Goal: Task Accomplishment & Management: Use online tool/utility

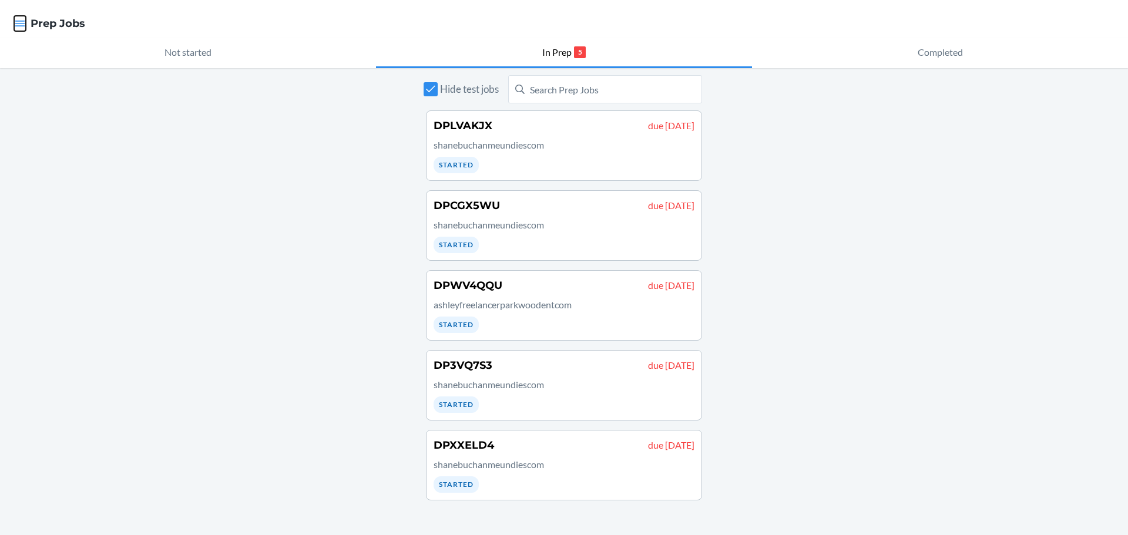
click at [17, 26] on icon "button" at bounding box center [20, 24] width 10 height 6
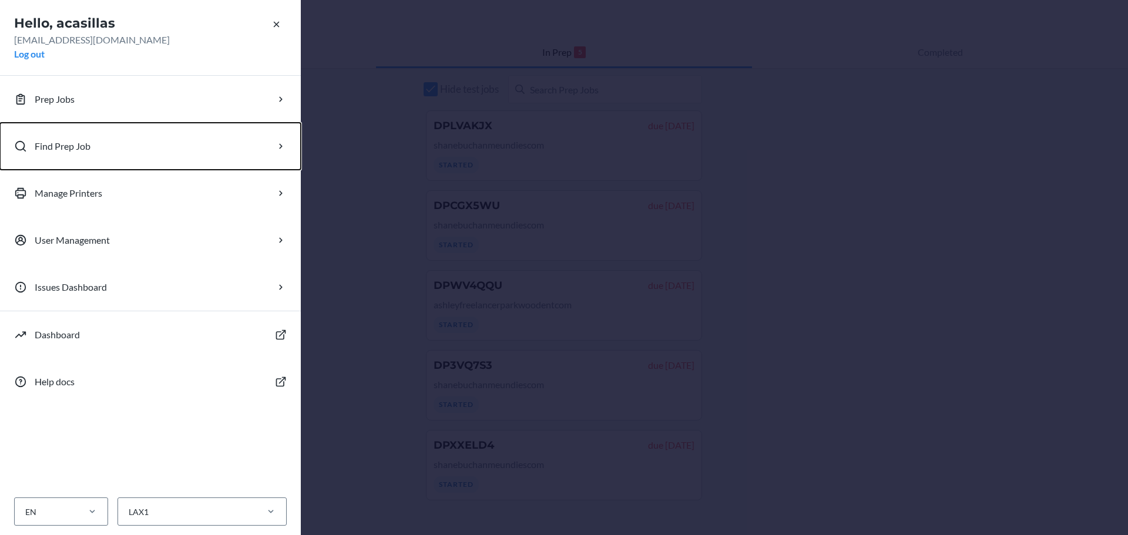
click at [82, 148] on p "Find Prep Job" at bounding box center [63, 146] width 56 height 14
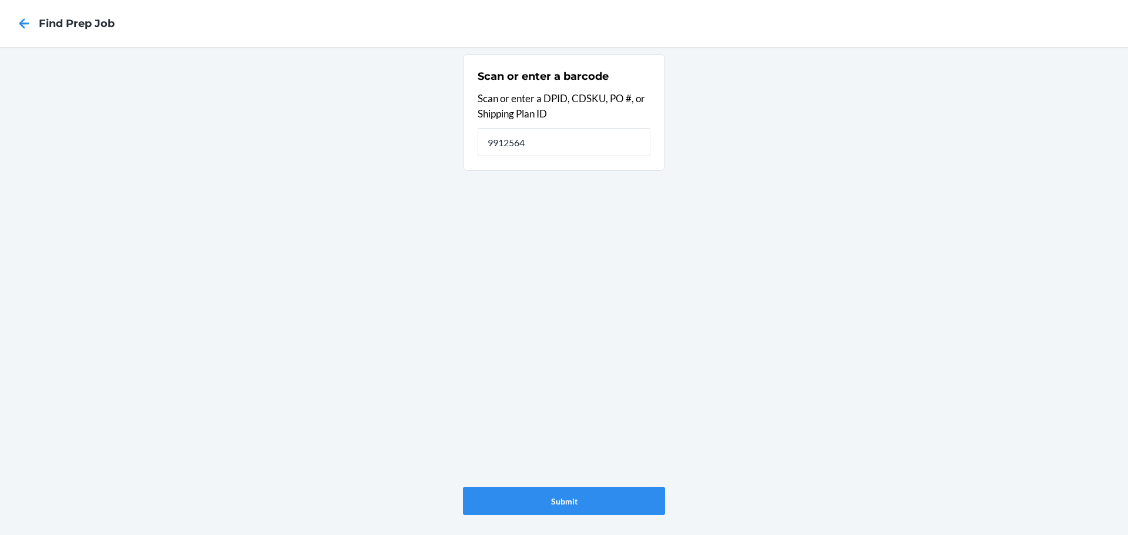
type input "9912564"
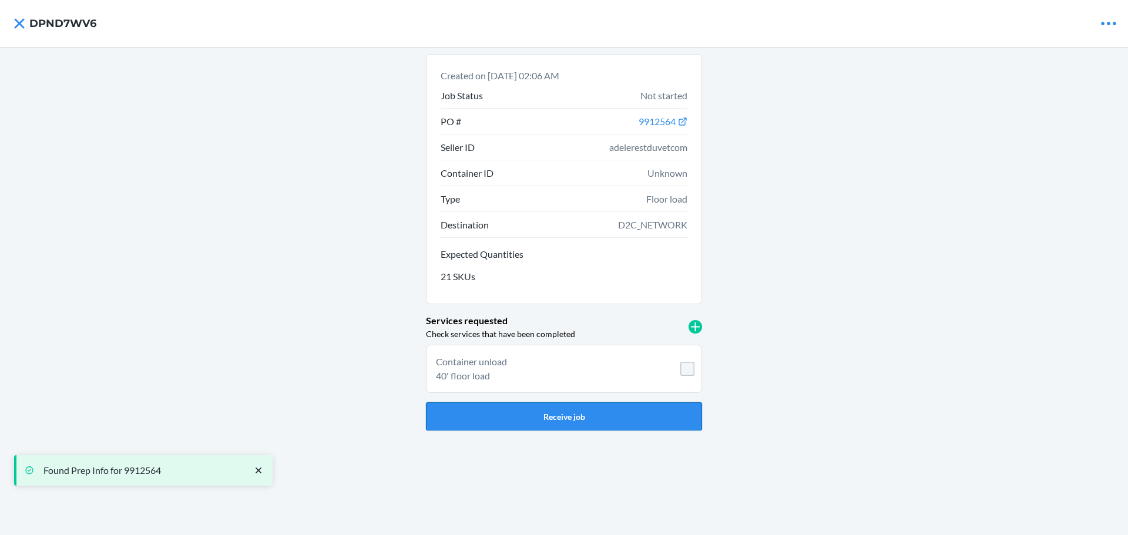
click at [644, 408] on button "Receive job" at bounding box center [564, 416] width 276 height 28
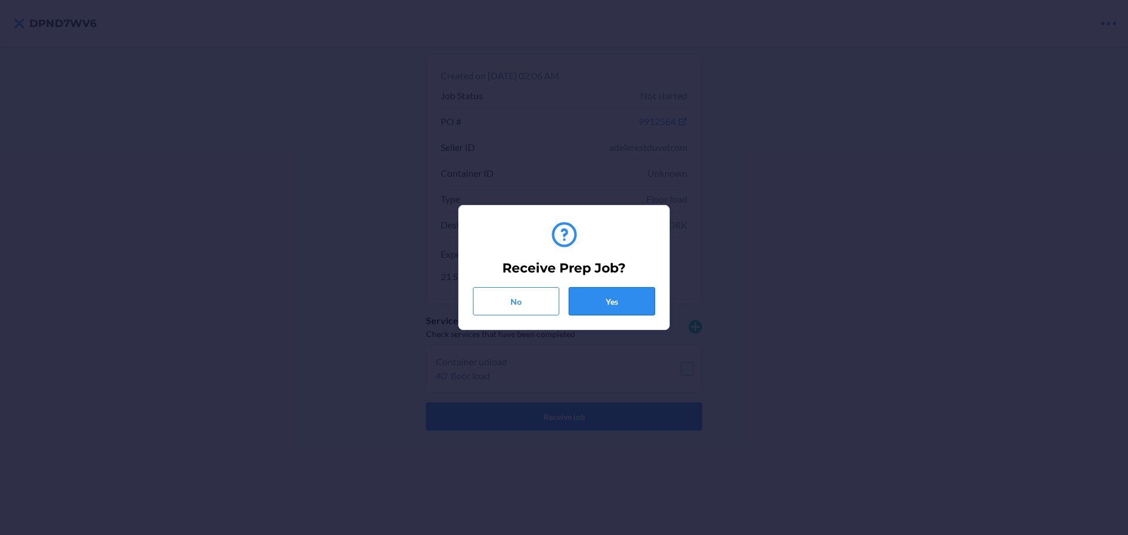
click at [622, 302] on button "Yes" at bounding box center [611, 301] width 86 height 28
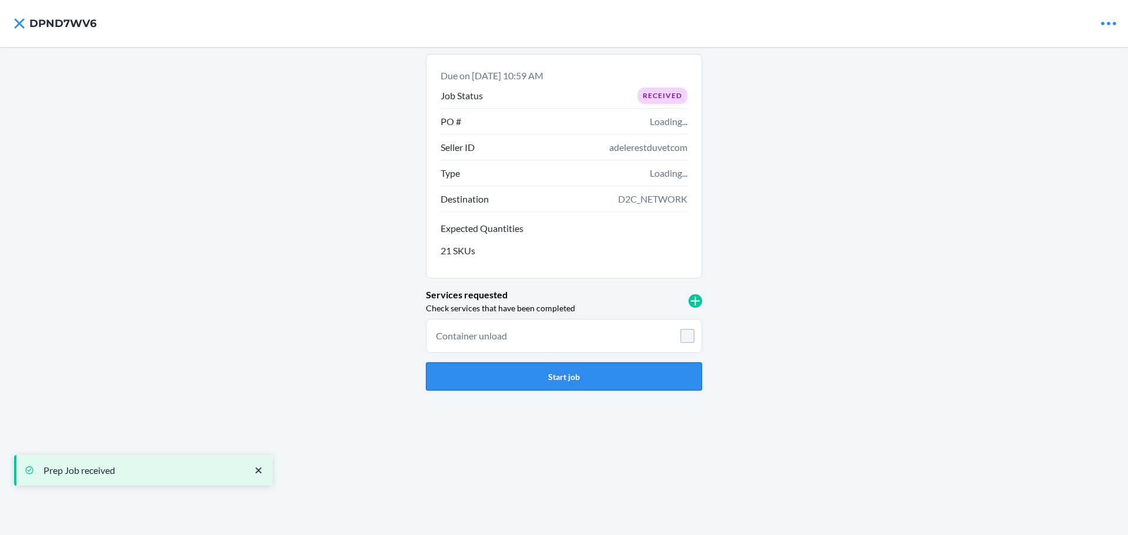
click at [635, 372] on button "Start job" at bounding box center [564, 376] width 276 height 28
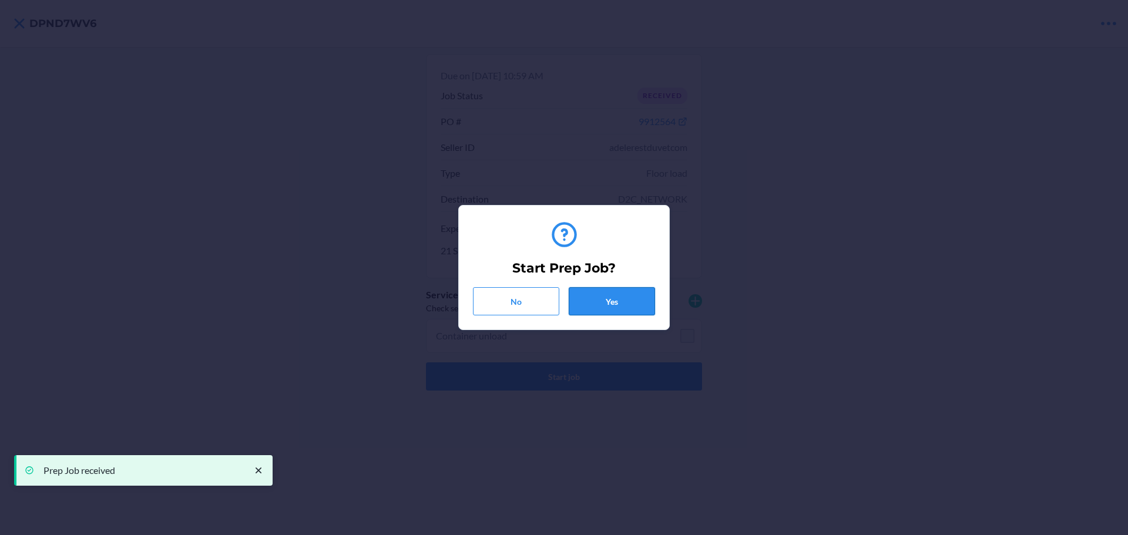
click at [626, 294] on button "Yes" at bounding box center [611, 301] width 86 height 28
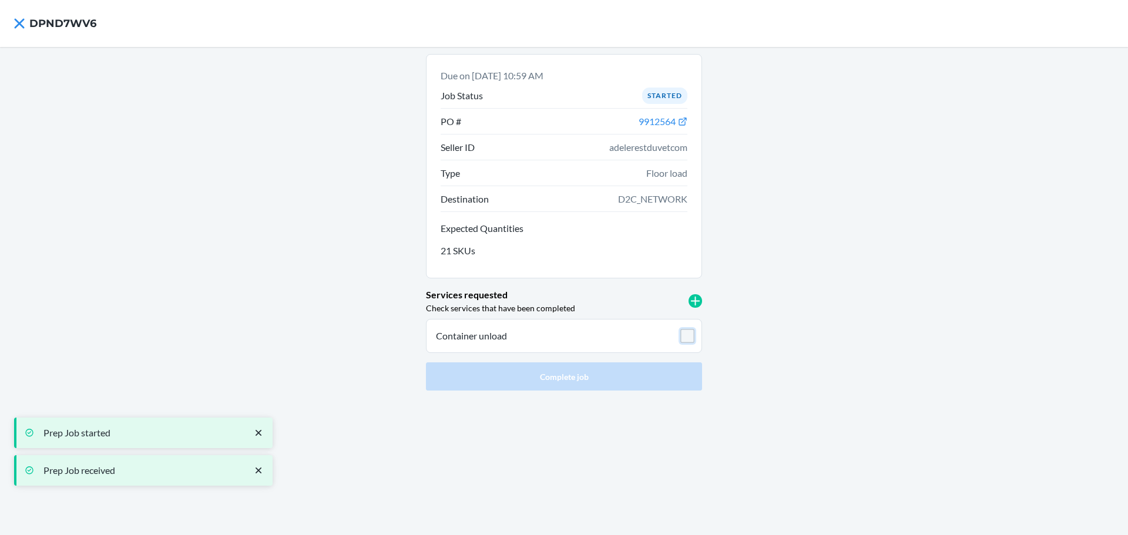
click at [692, 335] on input "checkbox" at bounding box center [687, 336] width 14 height 14
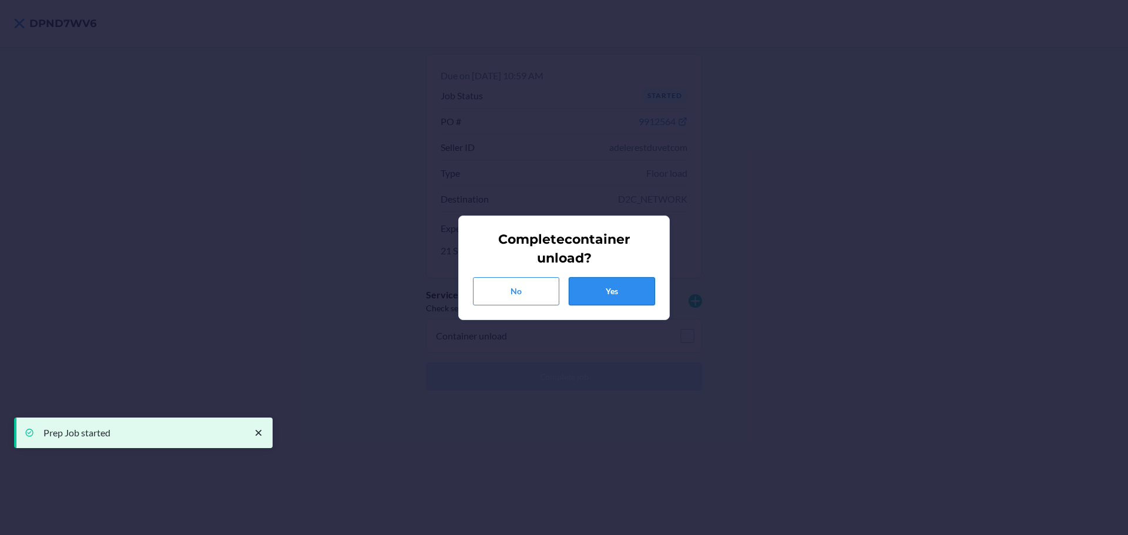
click at [611, 291] on button "Yes" at bounding box center [611, 291] width 86 height 28
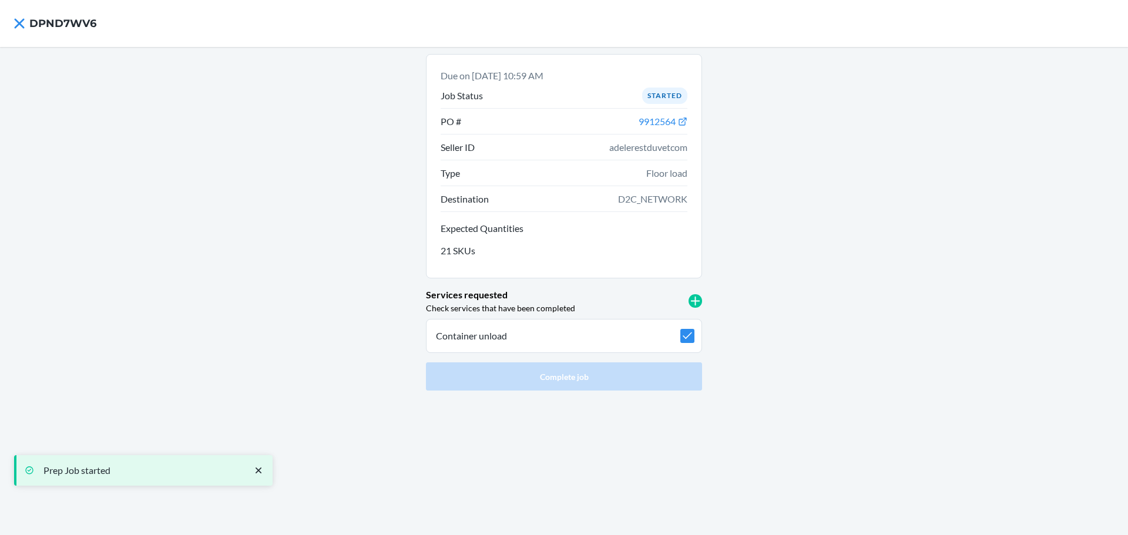
checkbox input "true"
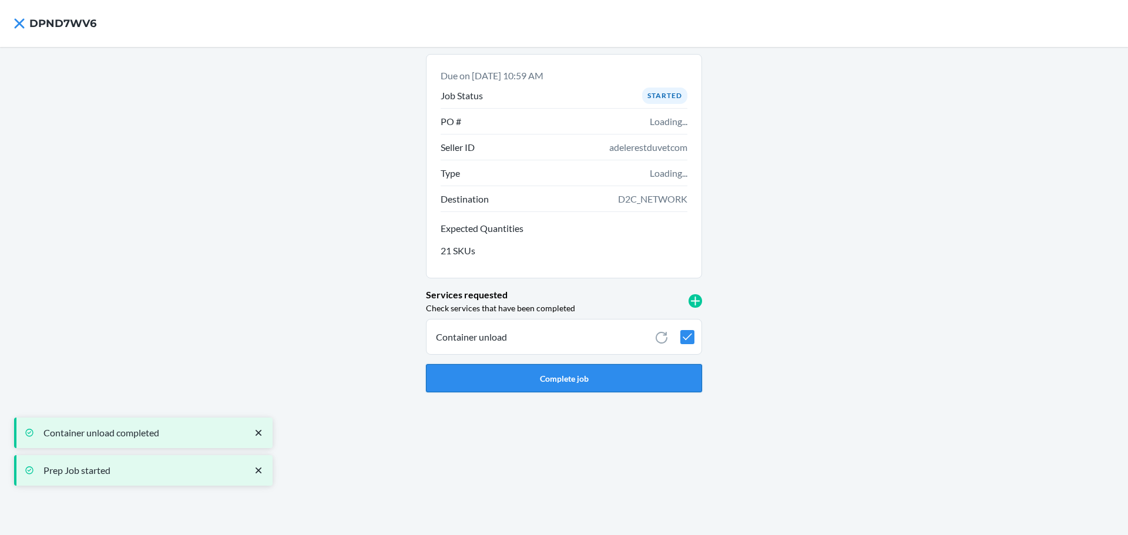
click at [624, 377] on button "Complete job" at bounding box center [564, 378] width 276 height 28
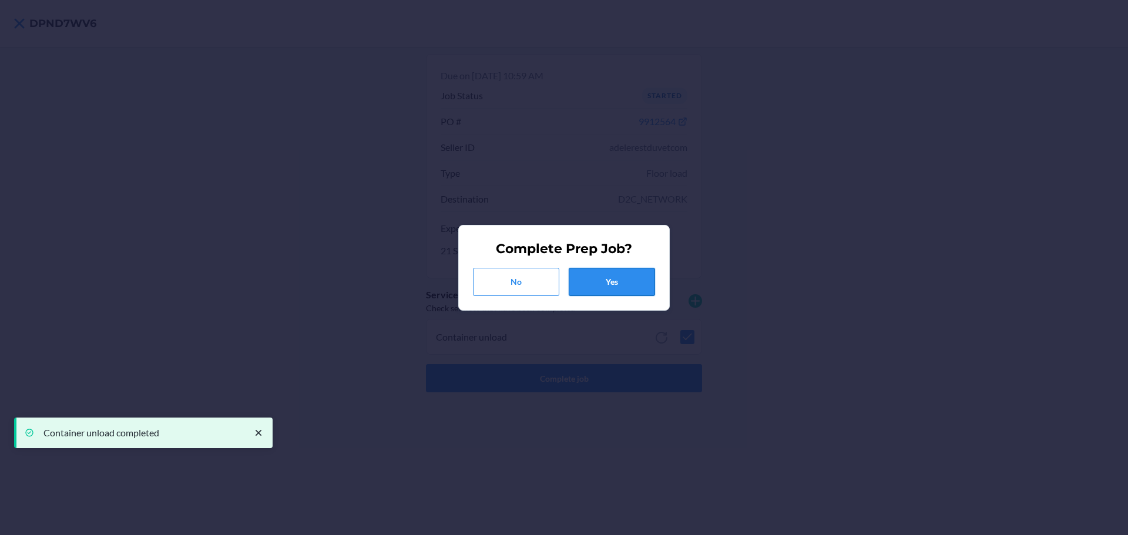
click at [624, 281] on button "Yes" at bounding box center [611, 282] width 86 height 28
